Goal: Task Accomplishment & Management: Manage account settings

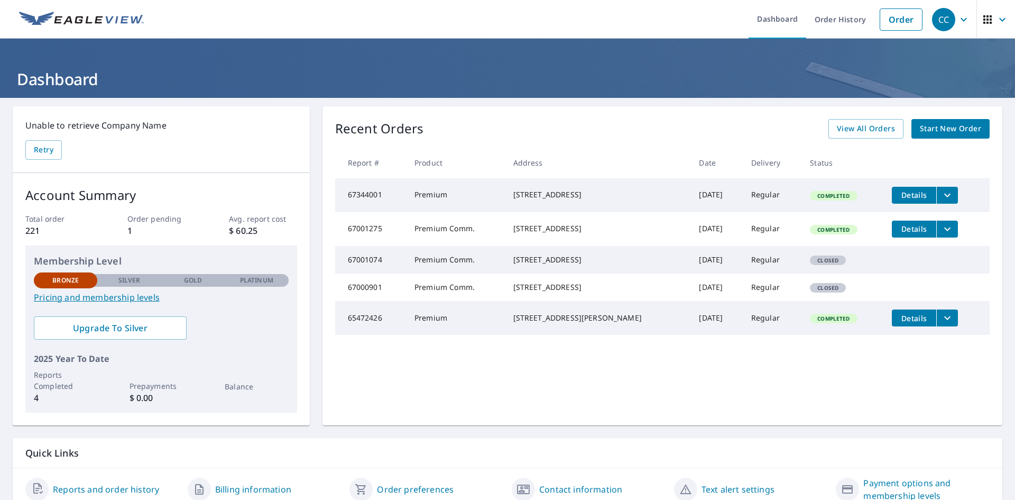
click at [939, 25] on div "CC" at bounding box center [943, 19] width 23 height 23
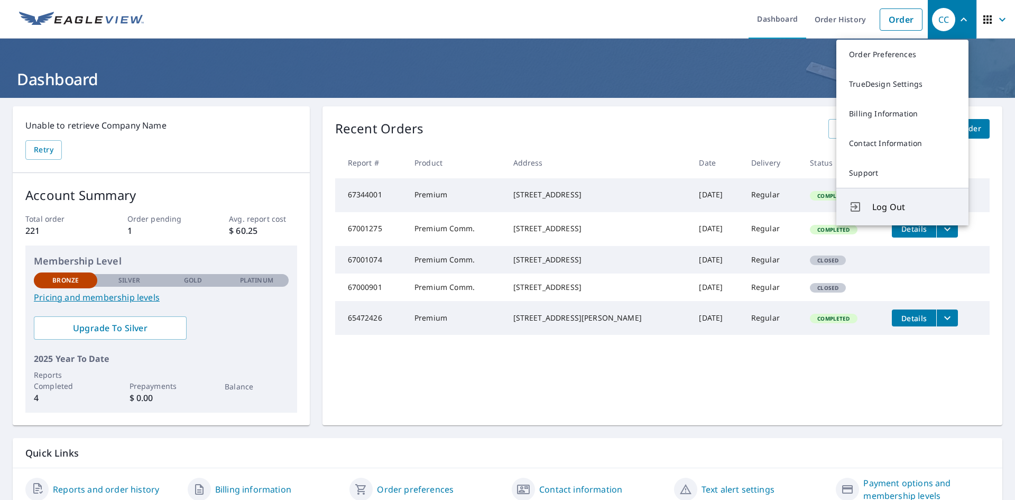
click at [894, 205] on span "Log Out" at bounding box center [914, 206] width 84 height 13
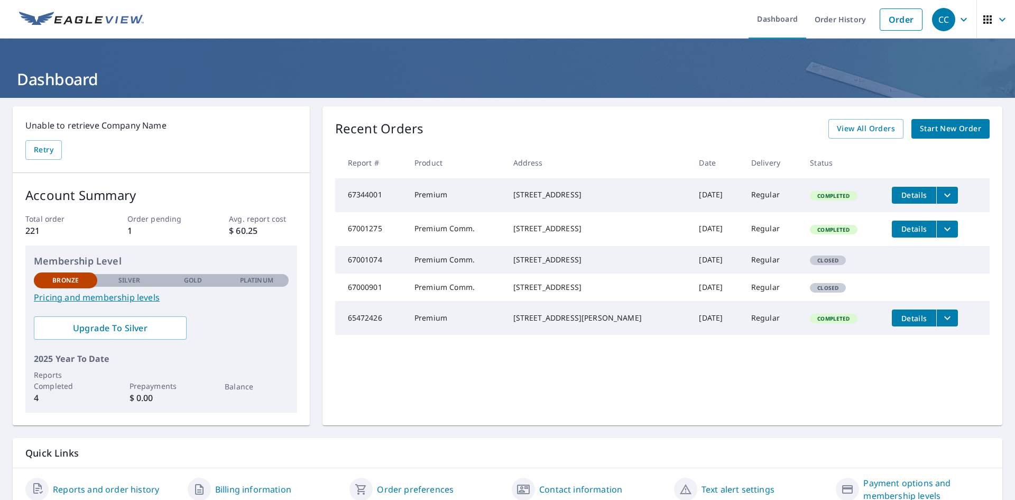
click at [958, 24] on icon "button" at bounding box center [964, 19] width 13 height 13
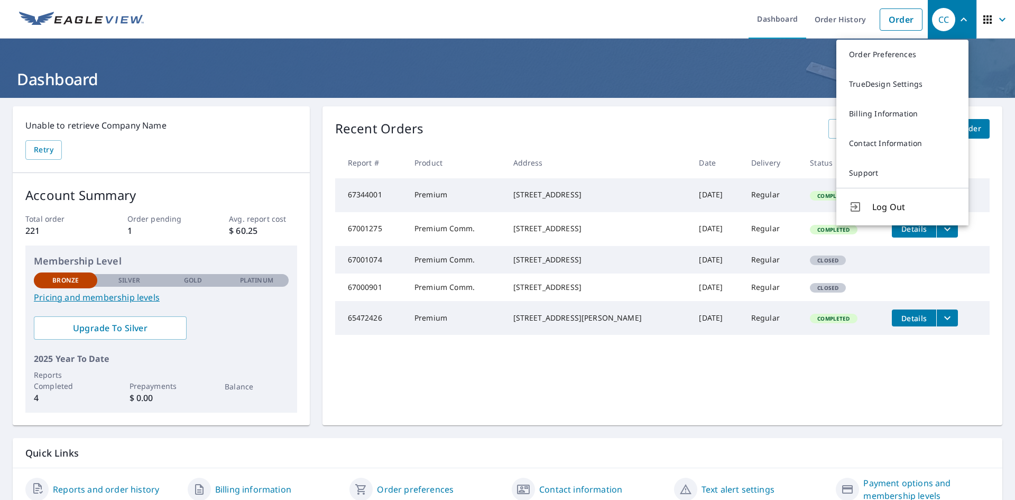
click at [907, 206] on span "Log Out" at bounding box center [914, 206] width 84 height 13
